Goal: Task Accomplishment & Management: Use online tool/utility

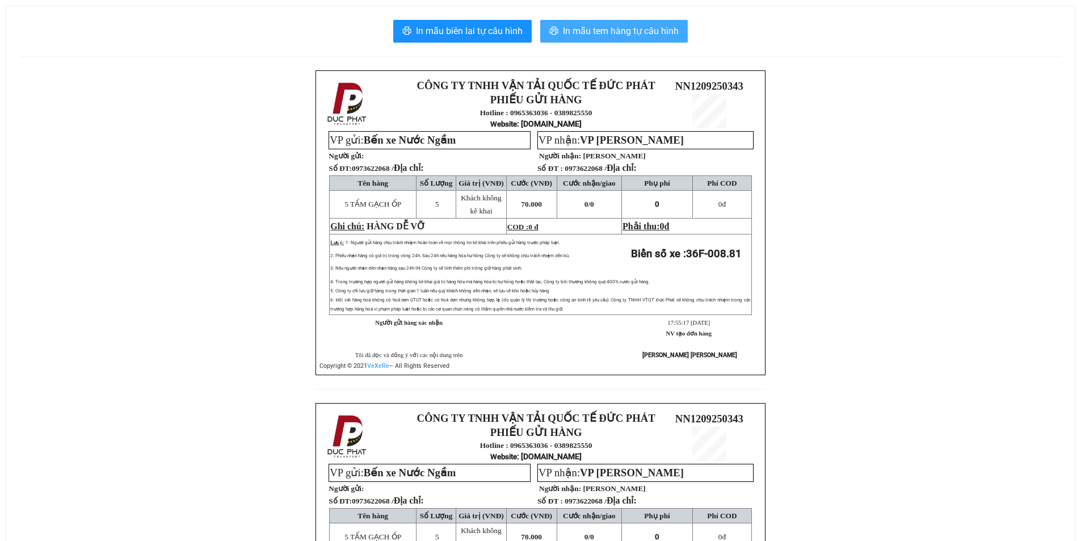
click at [620, 36] on span "In mẫu tem hàng tự cấu hình" at bounding box center [621, 31] width 116 height 14
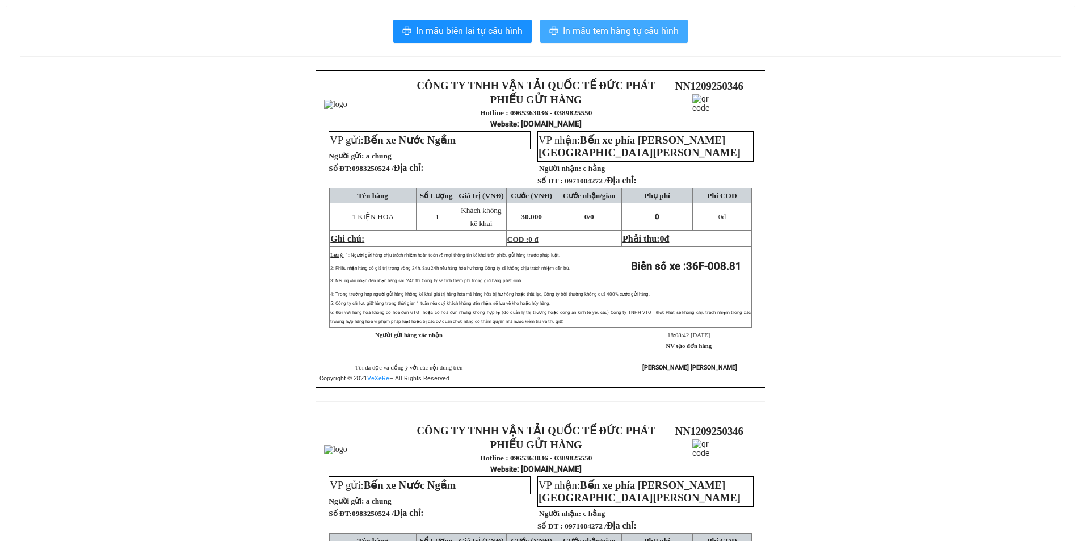
click at [611, 27] on span "In mẫu tem hàng tự cấu hình" at bounding box center [621, 31] width 116 height 14
click at [607, 31] on span "In mẫu tem hàng tự cấu hình" at bounding box center [621, 31] width 116 height 14
click at [642, 36] on span "In mẫu tem hàng tự cấu hình" at bounding box center [621, 31] width 116 height 14
click at [586, 29] on span "In mẫu tem hàng tự cấu hình" at bounding box center [621, 31] width 116 height 14
